Goal: Transaction & Acquisition: Purchase product/service

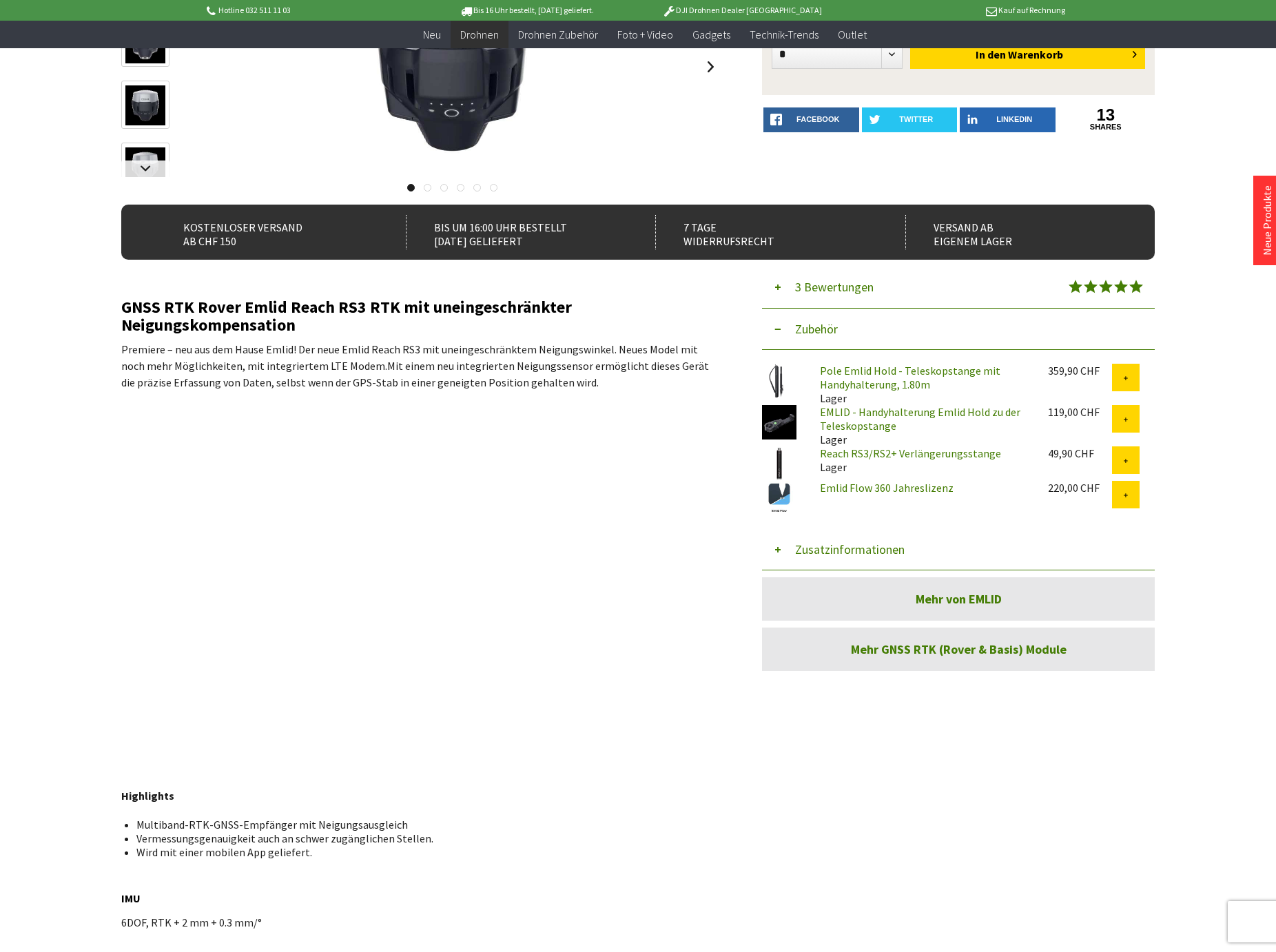
scroll to position [276, 0]
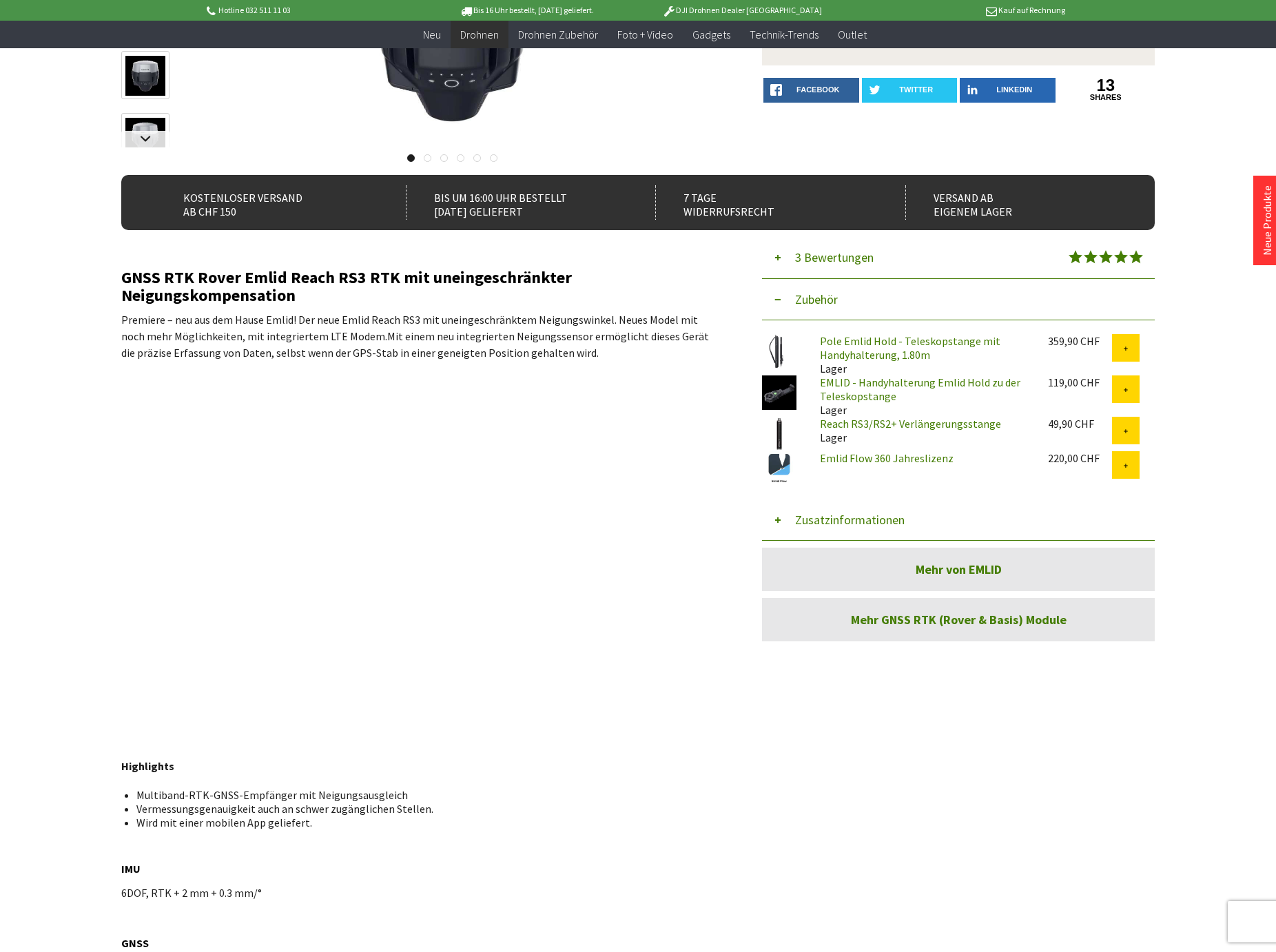
click at [869, 343] on link "Pole Emlid Hold - Teleskopstange mit Handyhalterung, 1.80m" at bounding box center [910, 348] width 180 height 27
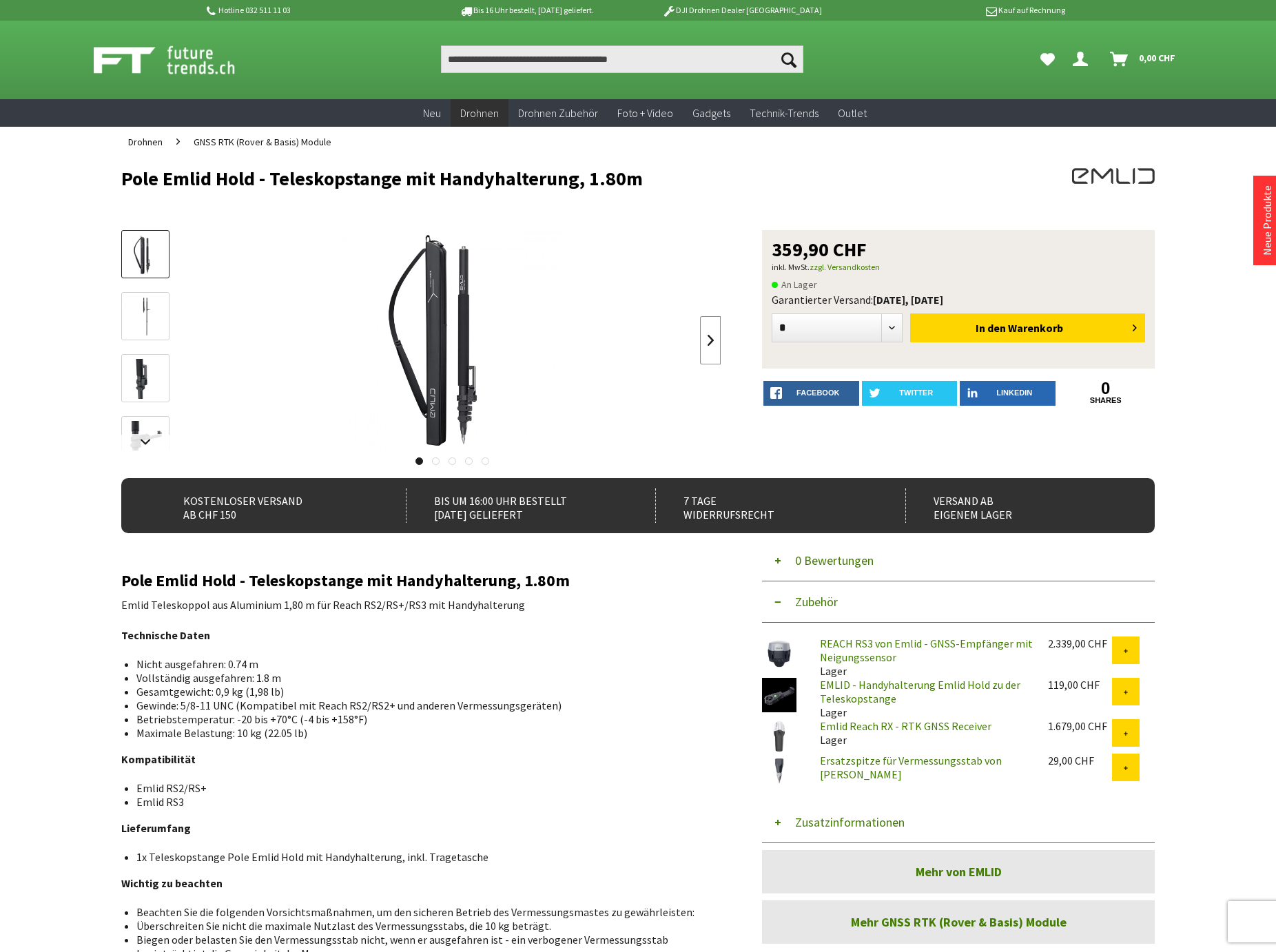
click at [709, 338] on link at bounding box center [710, 340] width 20 height 48
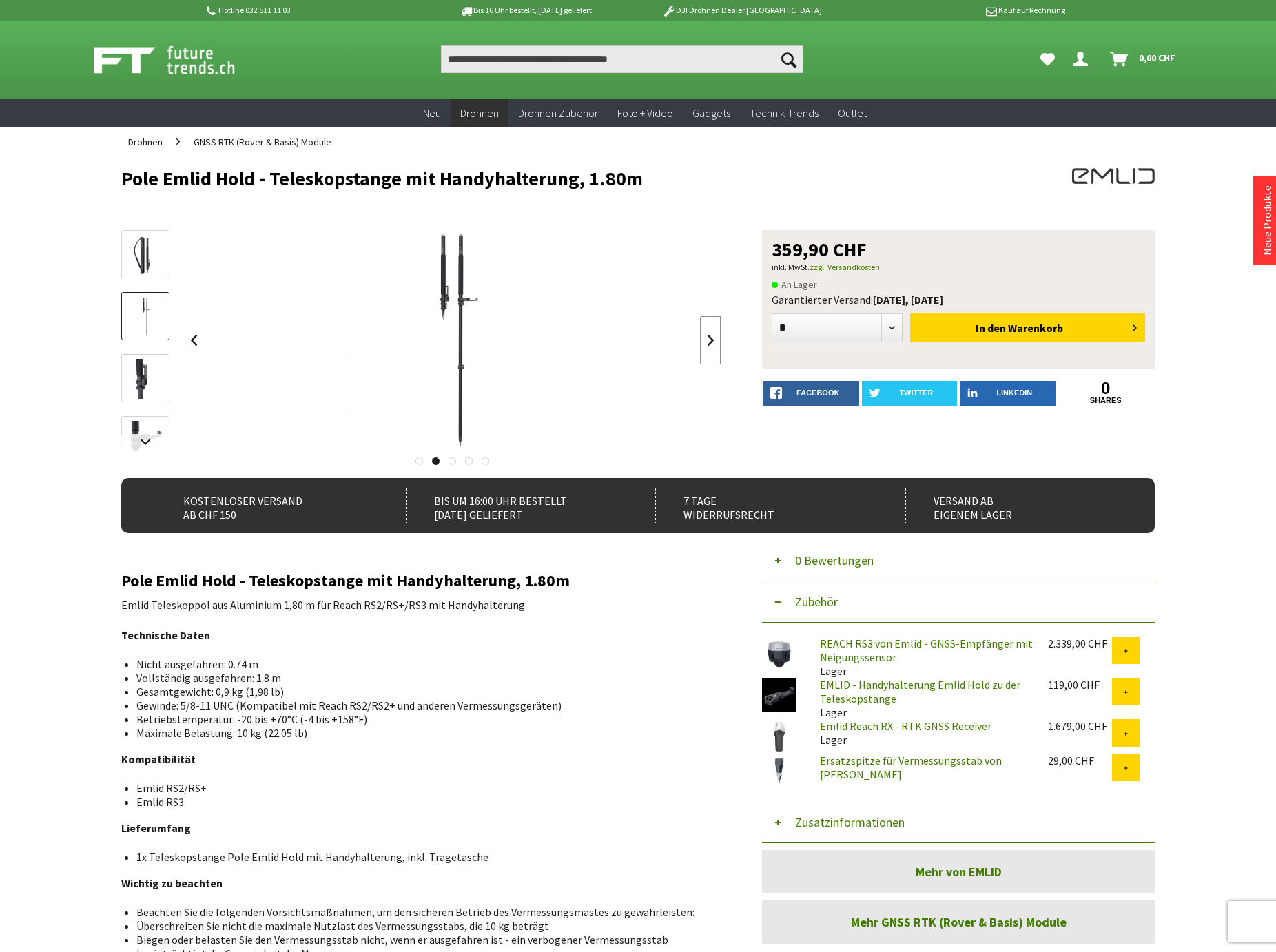
click at [709, 338] on link at bounding box center [710, 340] width 20 height 48
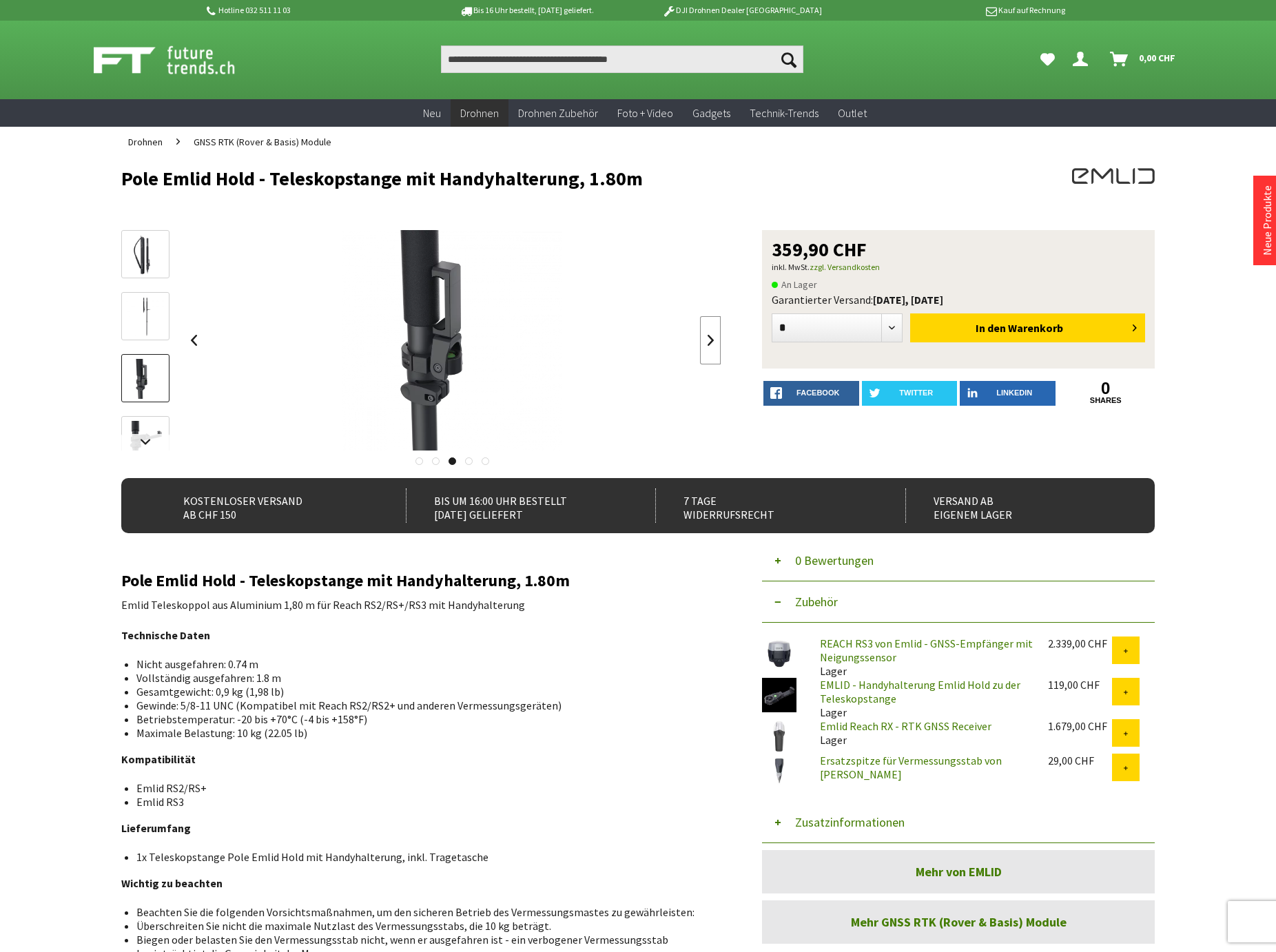
click at [709, 338] on link at bounding box center [710, 340] width 20 height 48
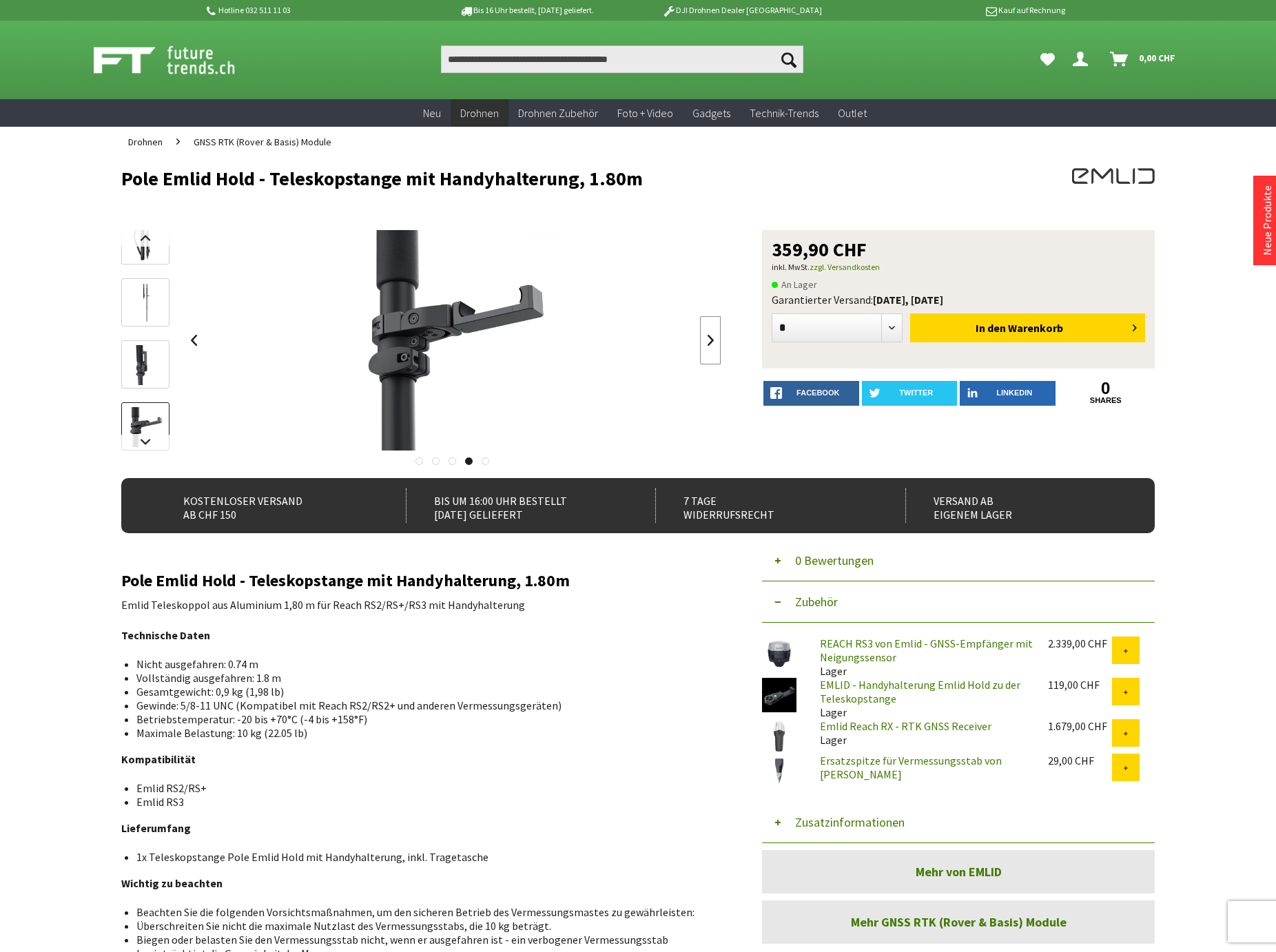
click at [709, 338] on link at bounding box center [710, 340] width 20 height 48
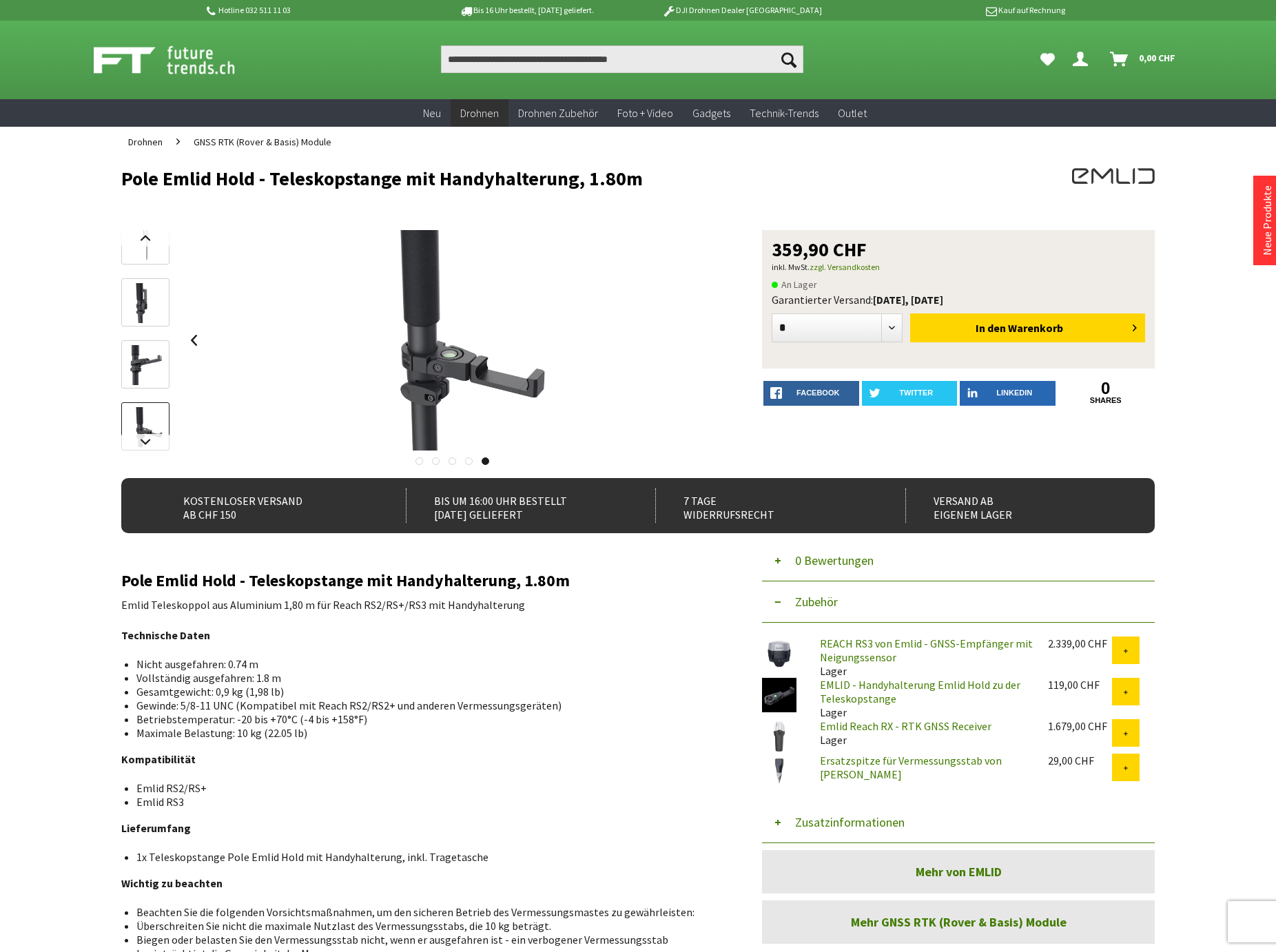
click at [709, 338] on div at bounding box center [452, 341] width 538 height 220
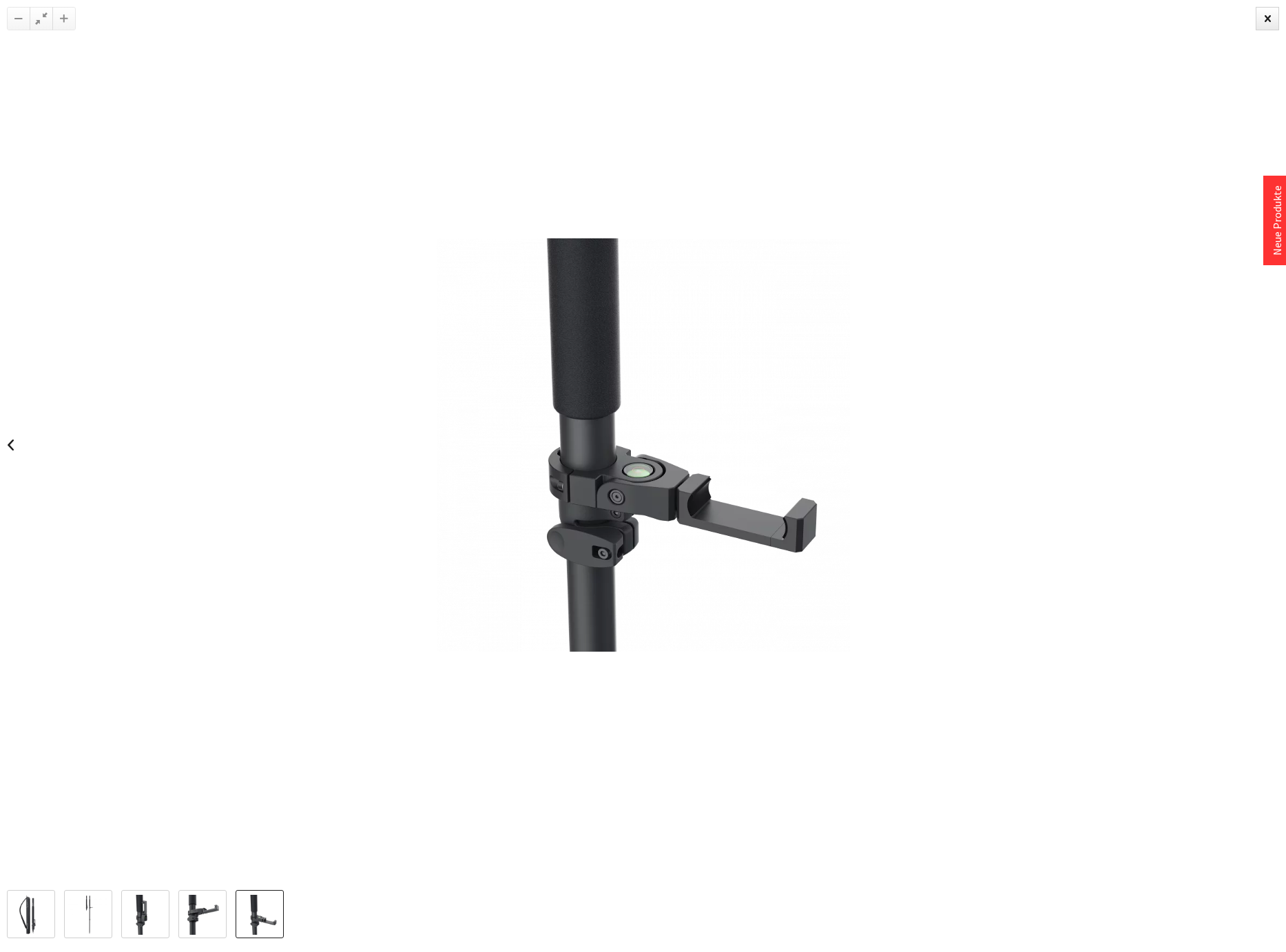
click at [422, 332] on div at bounding box center [643, 445] width 1286 height 890
click at [978, 357] on div at bounding box center [643, 445] width 1286 height 890
click at [1254, 21] on div at bounding box center [643, 445] width 1286 height 890
click at [1266, 17] on div at bounding box center [1267, 18] width 23 height 23
